Goal: Task Accomplishment & Management: Manage account settings

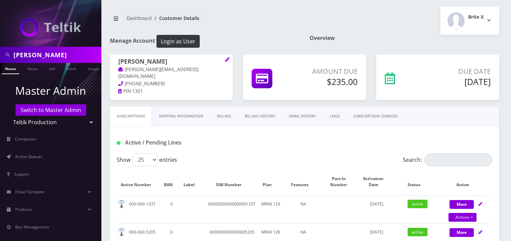
click at [49, 120] on select "Teltik Production My Link Mobile VennMobile Unlimited Advanced LTE Rexing Inc D…" at bounding box center [51, 122] width 86 height 13
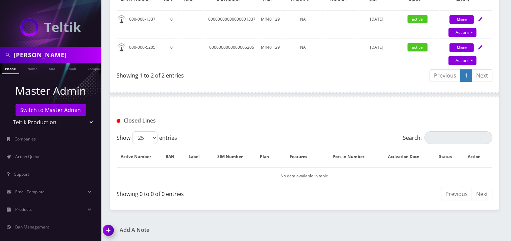
select select "23"
click at [8, 116] on select "Teltik Production My Link Mobile VennMobile Unlimited Advanced LTE Rexing Inc D…" at bounding box center [51, 122] width 86 height 13
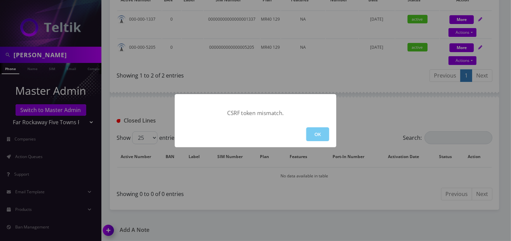
click at [312, 133] on button "OK" at bounding box center [317, 134] width 23 height 14
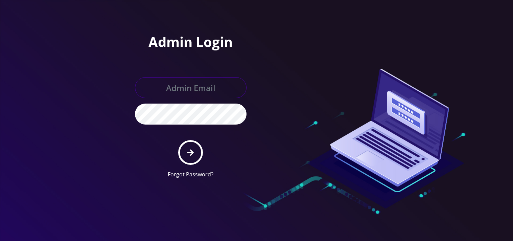
type input "[EMAIL_ADDRESS][DOMAIN_NAME]"
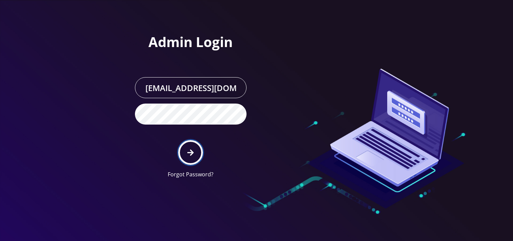
drag, startPoint x: 0, startPoint y: 0, endPoint x: 203, endPoint y: 159, distance: 258.0
click at [185, 153] on button "submit" at bounding box center [190, 152] width 25 height 25
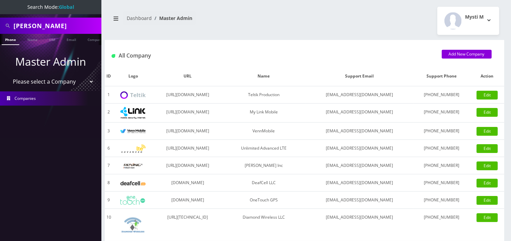
click at [51, 29] on input "[PERSON_NAME]" at bounding box center [57, 25] width 86 height 13
click at [51, 29] on input "Chesky Oberlander" at bounding box center [57, 25] width 86 height 13
click at [51, 28] on input "Chesky Oberlander" at bounding box center [57, 25] width 86 height 13
type input "Chesky rlander"
click at [50, 28] on input "Chesky rlander" at bounding box center [57, 25] width 86 height 13
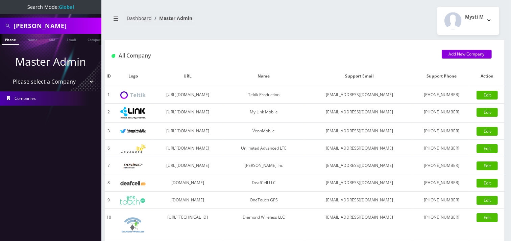
click at [51, 27] on input "Chesky rlander" at bounding box center [57, 25] width 86 height 13
paste input "9299697138"
type input "9299697138"
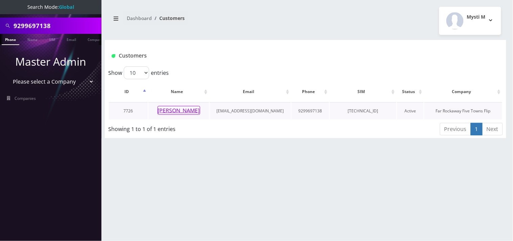
click at [183, 108] on button "nechama turner" at bounding box center [179, 110] width 43 height 9
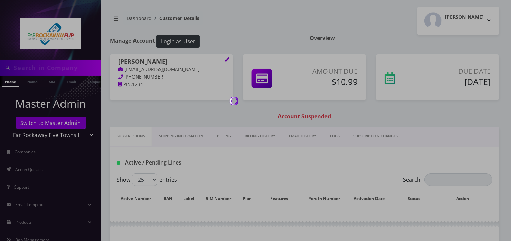
type input "9299697138"
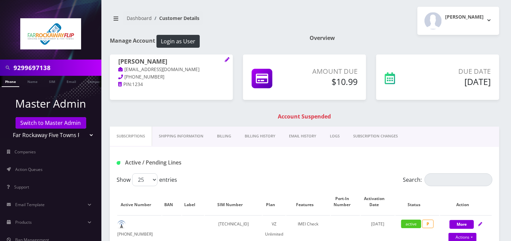
click at [226, 134] on link "Billing" at bounding box center [224, 136] width 28 height 19
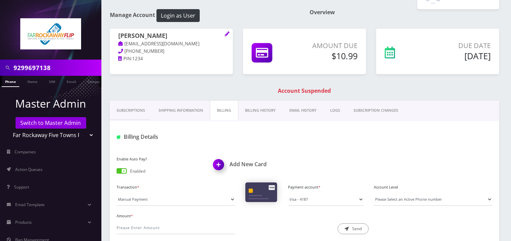
scroll to position [38, 0]
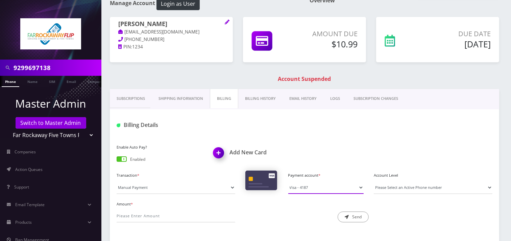
click at [326, 193] on select "Visa - 4187 Visa - 1455" at bounding box center [327, 187] width 76 height 13
click at [330, 133] on div "Billing Details" at bounding box center [305, 122] width 390 height 26
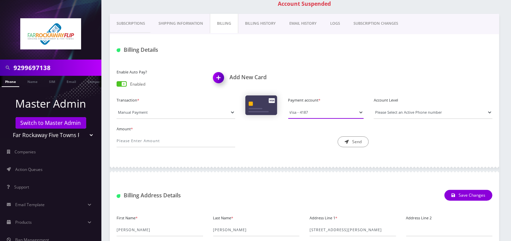
click at [314, 118] on select "Visa - 4187 Visa - 1455" at bounding box center [327, 112] width 76 height 13
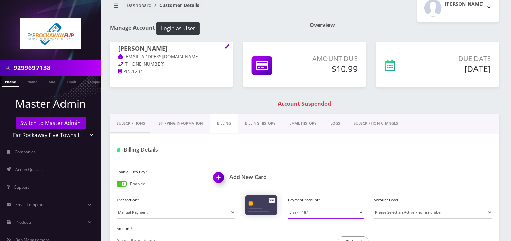
scroll to position [0, 0]
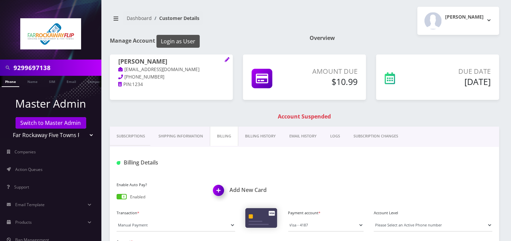
click at [185, 43] on button "Login as User" at bounding box center [178, 41] width 43 height 13
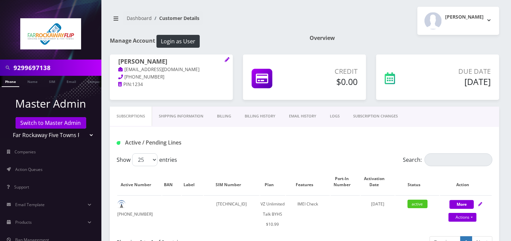
click at [385, 119] on link "SUBSCRIPTION CHANGES" at bounding box center [376, 116] width 58 height 19
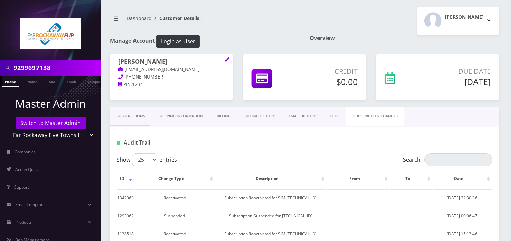
click at [131, 113] on link "Subscriptions" at bounding box center [131, 116] width 42 height 19
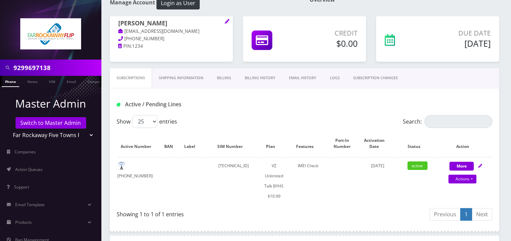
scroll to position [113, 0]
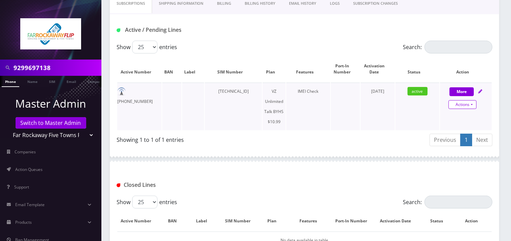
click at [467, 104] on link "Actions" at bounding box center [463, 104] width 28 height 9
select select "467"
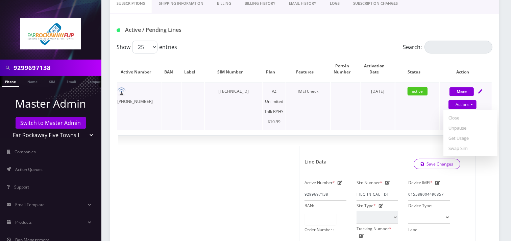
click at [452, 127] on link "Unpause" at bounding box center [471, 128] width 54 height 10
select select "467"
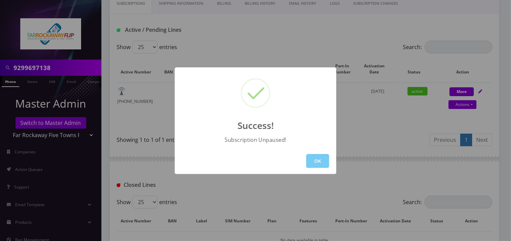
click at [327, 160] on button "OK" at bounding box center [317, 161] width 23 height 14
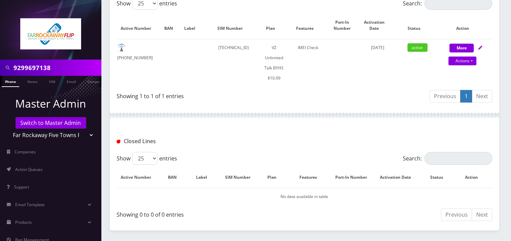
scroll to position [225, 0]
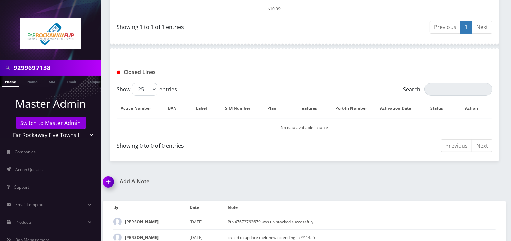
click at [109, 178] on img at bounding box center [110, 184] width 20 height 20
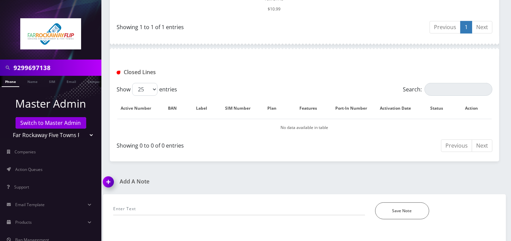
scroll to position [272, 0]
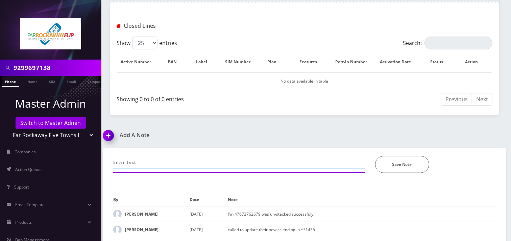
click at [150, 163] on input "text" at bounding box center [239, 162] width 252 height 13
type input "call- process payment manually-Mysti"
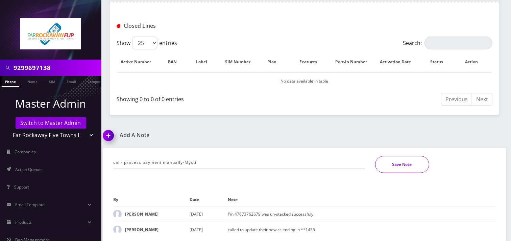
click at [419, 163] on button "Save Note" at bounding box center [402, 164] width 54 height 17
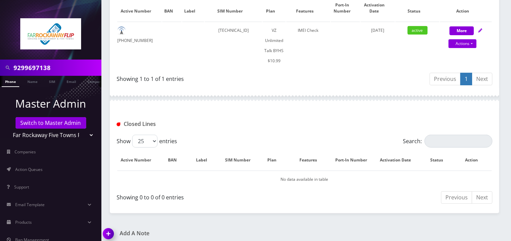
scroll to position [0, 3]
click at [36, 67] on input "9299697138" at bounding box center [57, 67] width 86 height 13
